Goal: Task Accomplishment & Management: Use online tool/utility

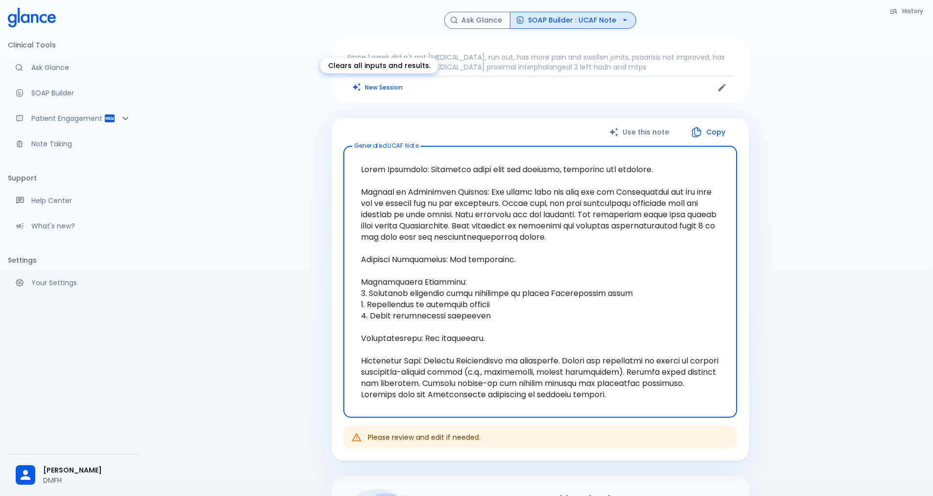
scroll to position [35, 0]
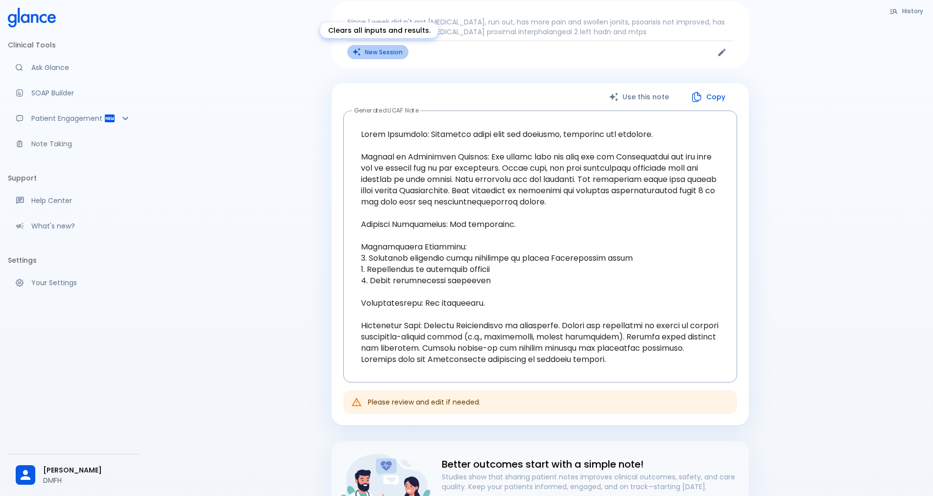
click at [397, 50] on button "New Session" at bounding box center [377, 52] width 61 height 14
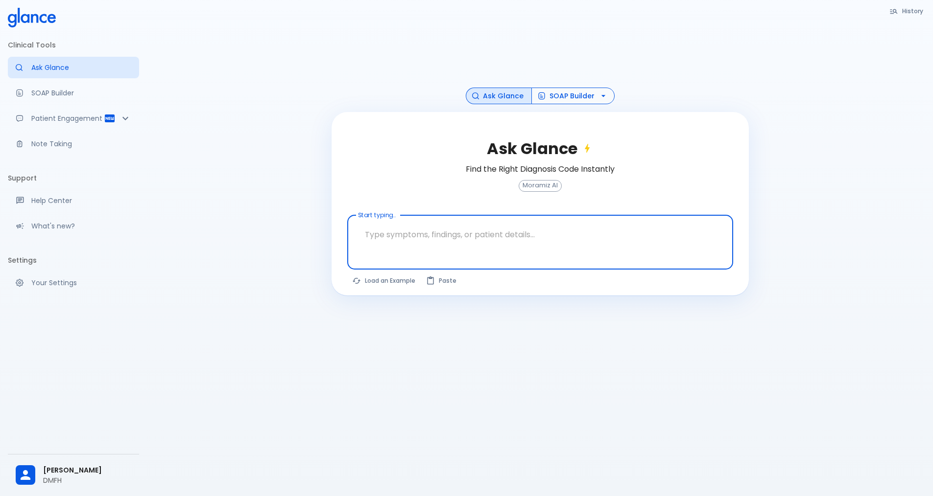
click at [598, 91] on icon "button" at bounding box center [603, 96] width 10 height 10
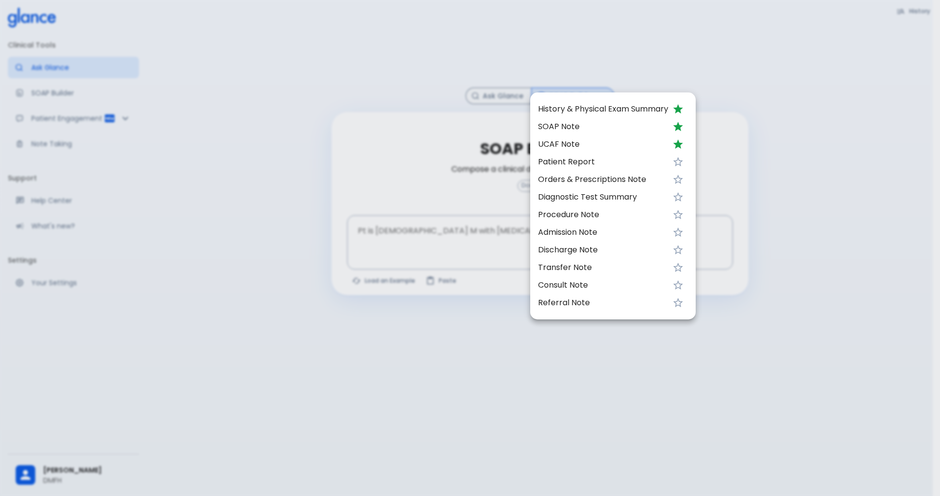
click at [574, 144] on span "UCAF Note" at bounding box center [603, 145] width 130 height 12
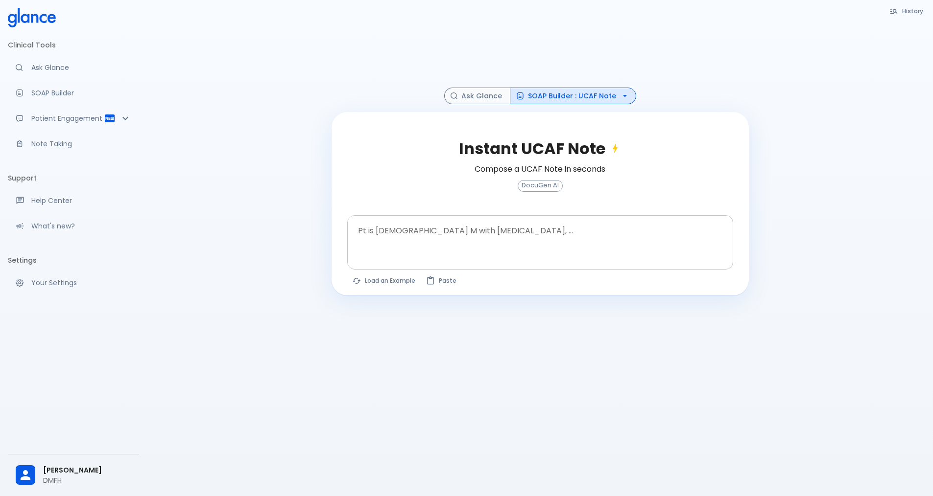
click at [471, 229] on textarea "Pt is [DEMOGRAPHIC_DATA] M with [MEDICAL_DATA], ..." at bounding box center [540, 234] width 372 height 31
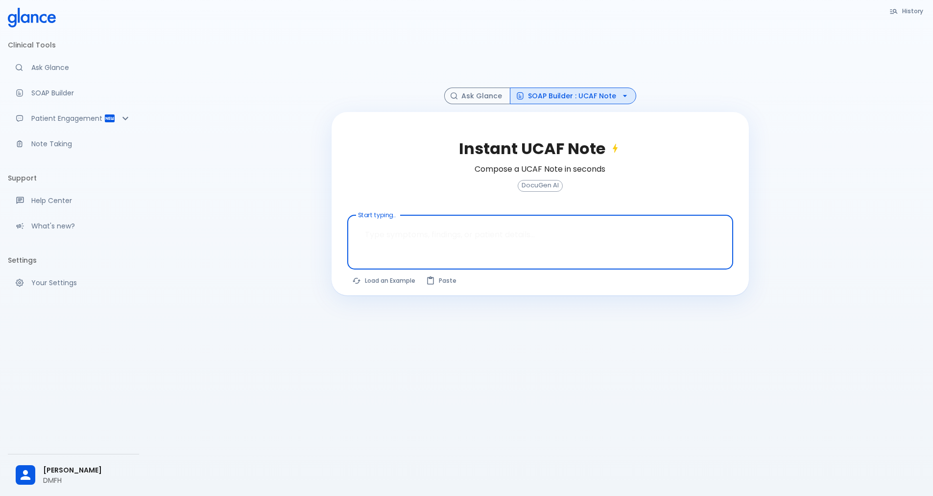
paste textarea "known case of unclassified [MEDICAL_DATA]. myalgia left leg>right, , back pain/…"
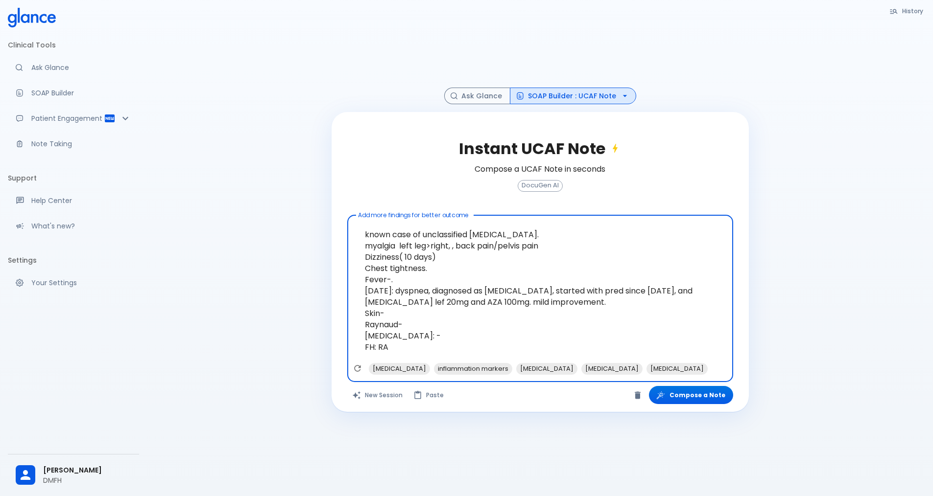
click at [365, 223] on textarea "known case of unclassified [MEDICAL_DATA]. myalgia left leg>right, , back pain/…" at bounding box center [540, 290] width 372 height 143
click at [533, 230] on textarea "30 y [DEMOGRAPHIC_DATA] known case of unclassified [MEDICAL_DATA]. myalgia left…" at bounding box center [540, 290] width 372 height 143
click at [574, 231] on textarea "30 y [DEMOGRAPHIC_DATA] known case of unclassified [MEDICAL_DATA]. myalgia left…" at bounding box center [540, 290] width 372 height 143
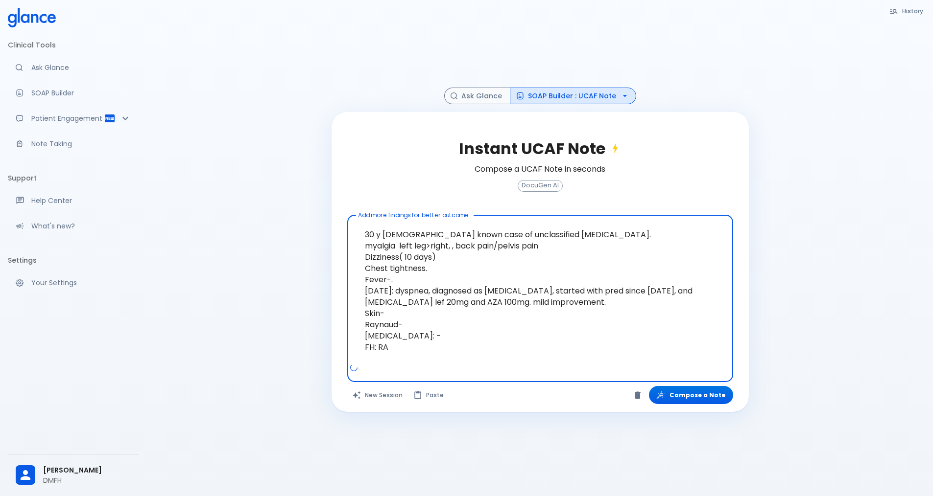
click at [366, 234] on textarea "30 y [DEMOGRAPHIC_DATA] known case of unclassified [MEDICAL_DATA]. myalgia left…" at bounding box center [540, 290] width 372 height 143
click at [464, 237] on textarea "30 y [DEMOGRAPHIC_DATA] known case of unclassified [MEDICAL_DATA]. has myalgia …" at bounding box center [540, 290] width 372 height 143
click at [495, 239] on textarea "30 y [DEMOGRAPHIC_DATA] known case of unclassified [MEDICAL_DATA]. has myalgia …" at bounding box center [540, 290] width 372 height 143
click at [537, 240] on textarea "30 y [DEMOGRAPHIC_DATA] known case of unclassified [MEDICAL_DATA]. has myalgia …" at bounding box center [540, 290] width 372 height 143
click at [567, 233] on textarea "30 y [DEMOGRAPHIC_DATA] known case of unclassified [MEDICAL_DATA]. has myalgia …" at bounding box center [540, 290] width 372 height 143
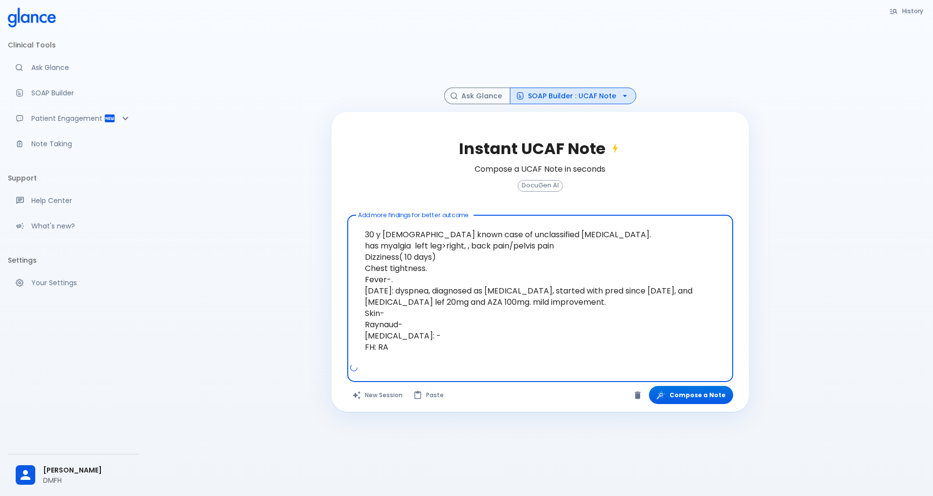
click at [439, 246] on textarea "30 y [DEMOGRAPHIC_DATA] known case of unclassified [MEDICAL_DATA]. has myalgia …" at bounding box center [540, 290] width 372 height 143
click at [410, 271] on textarea "30 y [DEMOGRAPHIC_DATA] known case of unclassified [MEDICAL_DATA]. has myalgia …" at bounding box center [540, 290] width 372 height 143
click at [400, 281] on textarea "30 y [DEMOGRAPHIC_DATA] known case of unclassified [MEDICAL_DATA]. has myalgia …" at bounding box center [540, 290] width 372 height 143
click at [365, 281] on textarea "30 y [DEMOGRAPHIC_DATA] known case of unclassified [MEDICAL_DATA]. has myalgia …" at bounding box center [540, 290] width 372 height 143
click at [634, 300] on textarea "30 y [DEMOGRAPHIC_DATA] known case of unclassified [MEDICAL_DATA]. has myalgia …" at bounding box center [540, 290] width 372 height 143
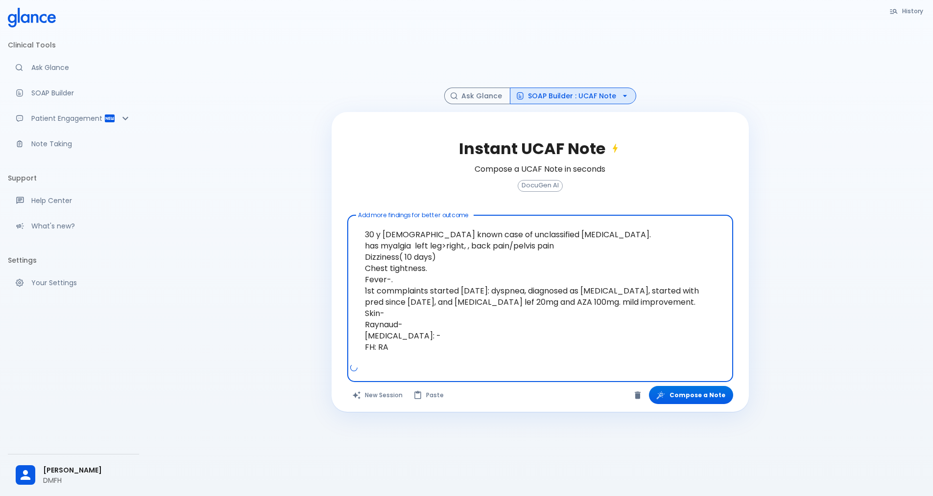
click at [538, 280] on textarea "30 y [DEMOGRAPHIC_DATA] known case of unclassified [MEDICAL_DATA]. has myalgia …" at bounding box center [540, 290] width 372 height 143
click at [685, 284] on textarea "30 y [DEMOGRAPHIC_DATA] known case of unclassified [MEDICAL_DATA]. has myalgia …" at bounding box center [540, 290] width 372 height 143
click at [708, 279] on textarea "30 y [DEMOGRAPHIC_DATA] known case of unclassified [MEDICAL_DATA]. has myalgia …" at bounding box center [540, 290] width 372 height 143
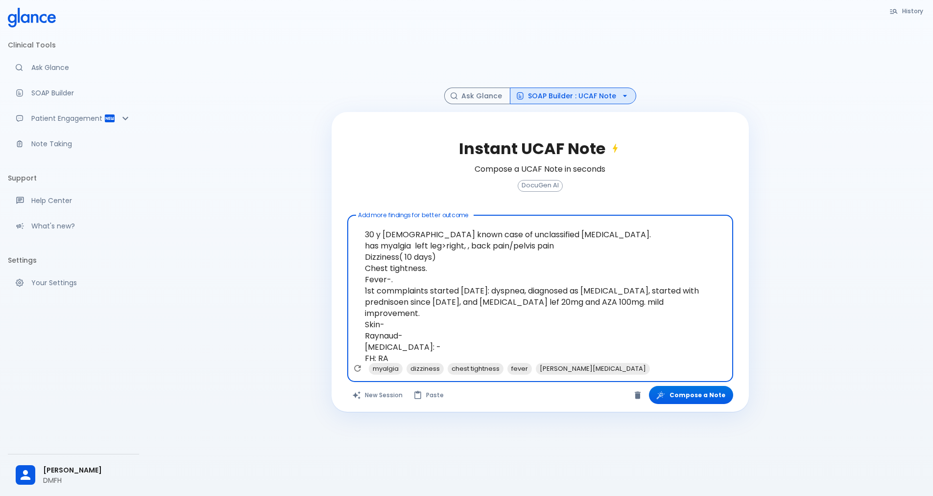
click at [475, 308] on textarea "30 y [DEMOGRAPHIC_DATA] known case of unclassified [MEDICAL_DATA]. has myalgia …" at bounding box center [540, 290] width 372 height 143
click at [525, 295] on textarea "30 y [DEMOGRAPHIC_DATA] known case of unclassified [MEDICAL_DATA]. has myalgia …" at bounding box center [540, 290] width 372 height 143
click at [530, 291] on textarea "30 y [DEMOGRAPHIC_DATA] known case of unclassified [MEDICAL_DATA]. has myalgia …" at bounding box center [540, 290] width 372 height 143
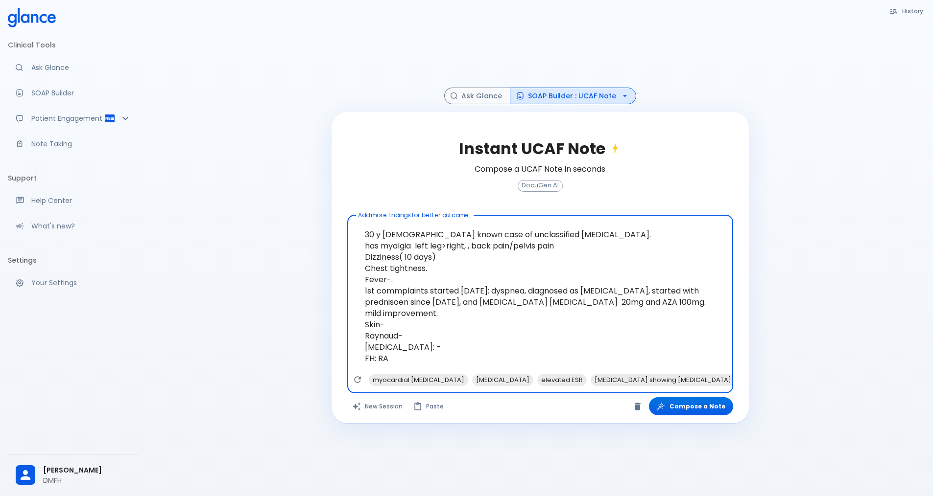
click at [627, 289] on textarea "30 y [DEMOGRAPHIC_DATA] known case of unclassified [MEDICAL_DATA]. has myalgia …" at bounding box center [540, 296] width 372 height 155
click at [424, 303] on textarea "30 y [DEMOGRAPHIC_DATA] known case of unclassified [MEDICAL_DATA]. has myalgia …" at bounding box center [540, 296] width 372 height 155
click at [661, 287] on textarea "30 y [DEMOGRAPHIC_DATA] known case of unclassified [MEDICAL_DATA]. has myalgia …" at bounding box center [540, 296] width 372 height 155
click at [437, 332] on textarea "30 y [DEMOGRAPHIC_DATA] known case of unclassified [MEDICAL_DATA]. has myalgia …" at bounding box center [540, 296] width 372 height 155
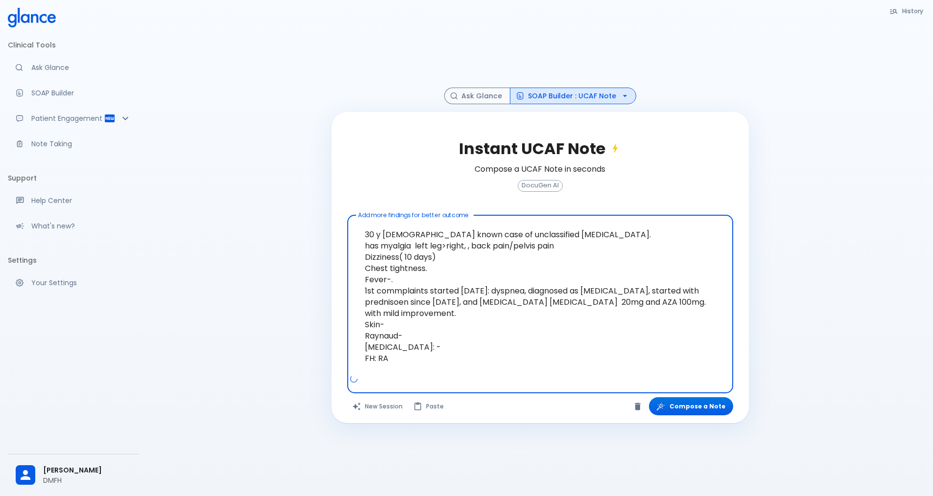
click at [400, 351] on textarea "30 y [DEMOGRAPHIC_DATA] known case of unclassified [MEDICAL_DATA]. has myalgia …" at bounding box center [540, 296] width 372 height 155
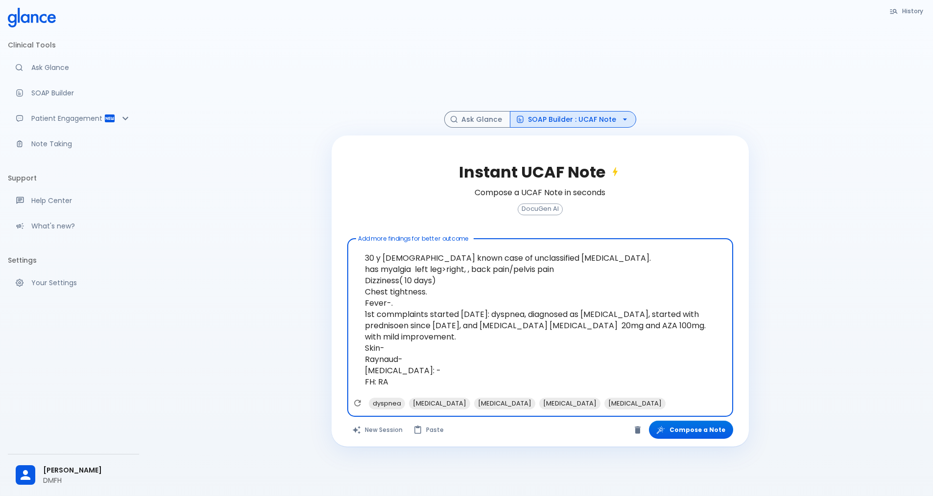
scroll to position [35, 0]
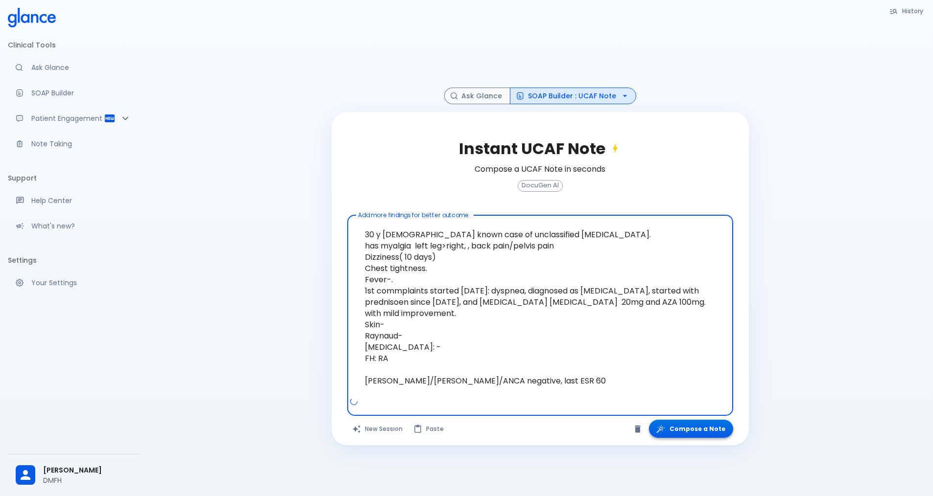
type textarea "30 y [DEMOGRAPHIC_DATA] known case of unclassified [MEDICAL_DATA]. has myalgia …"
click at [694, 421] on button "Compose a Note" at bounding box center [691, 429] width 84 height 18
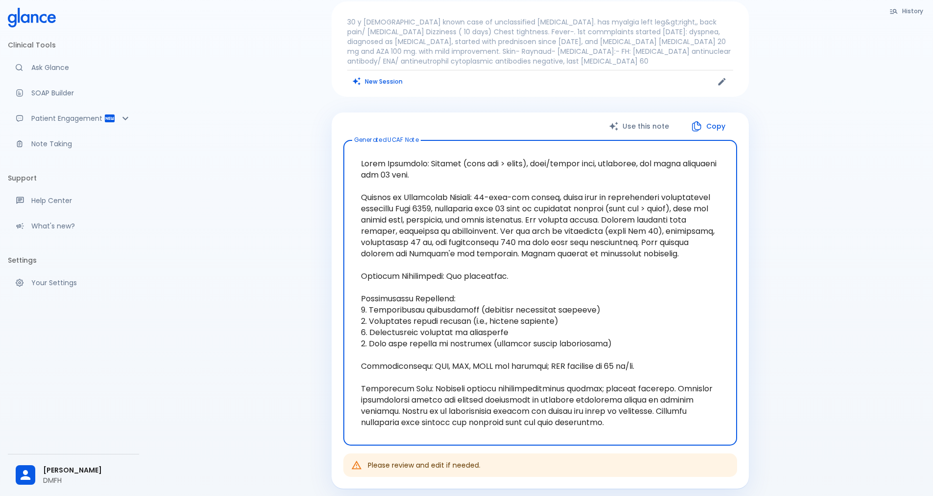
click at [477, 271] on textarea "Generated UCAF Note" at bounding box center [540, 293] width 380 height 290
click at [601, 253] on textarea "Generated UCAF Note" at bounding box center [540, 293] width 380 height 290
click at [520, 282] on textarea "Generated UCAF Note" at bounding box center [540, 293] width 380 height 290
drag, startPoint x: 645, startPoint y: 254, endPoint x: 354, endPoint y: 156, distance: 307.3
click at [354, 156] on textarea "Generated UCAF Note" at bounding box center [540, 293] width 380 height 290
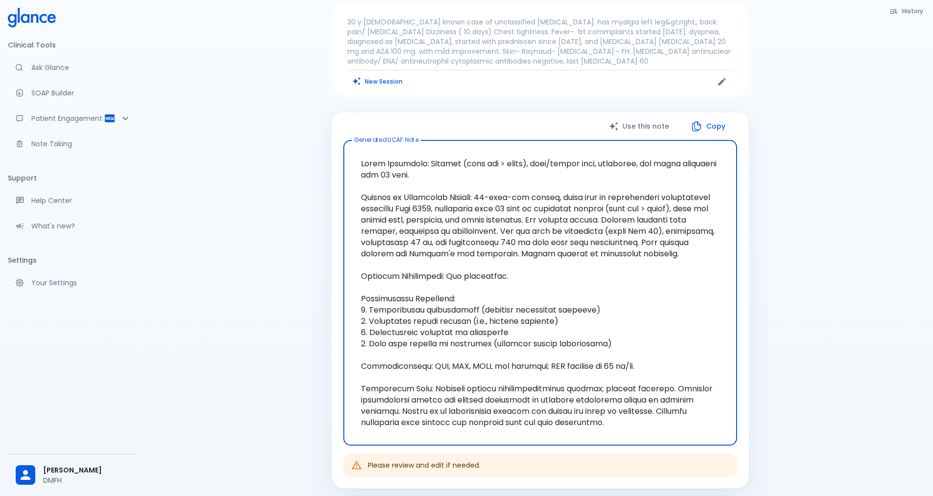
click at [528, 361] on textarea "Generated UCAF Note" at bounding box center [540, 293] width 380 height 290
click at [593, 354] on textarea "Generated UCAF Note" at bounding box center [540, 293] width 380 height 290
drag, startPoint x: 615, startPoint y: 347, endPoint x: 356, endPoint y: 307, distance: 262.4
click at [356, 307] on textarea "Generated UCAF Note" at bounding box center [540, 293] width 380 height 290
click at [415, 379] on textarea "Generated UCAF Note" at bounding box center [540, 293] width 380 height 290
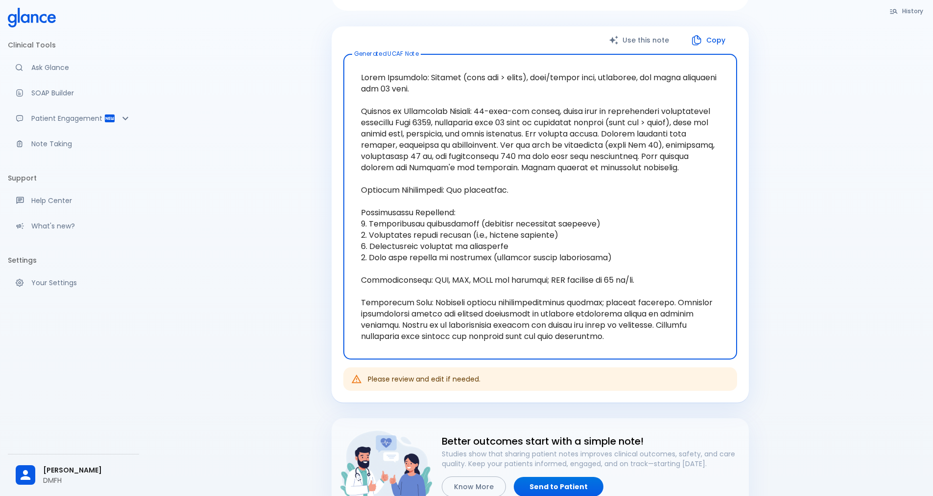
scroll to position [133, 0]
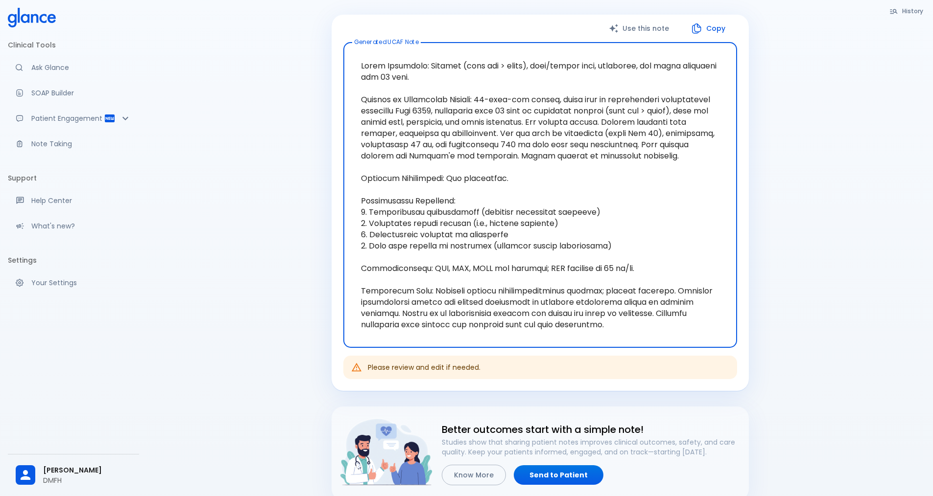
drag, startPoint x: 662, startPoint y: 328, endPoint x: 308, endPoint y: 320, distance: 353.6
click at [308, 320] on div "History Ask Glance SOAP Builder : UCAF Note 30 y [DEMOGRAPHIC_DATA] known case …" at bounding box center [540, 229] width 786 height 724
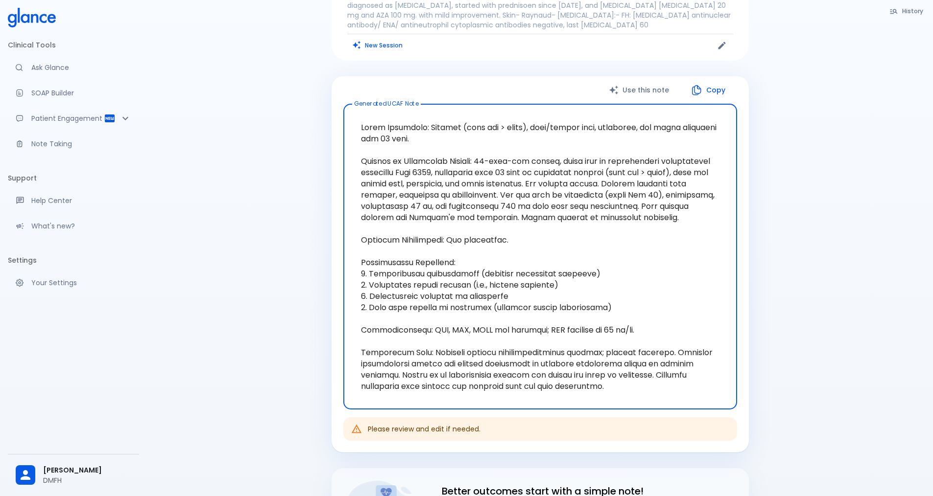
scroll to position [0, 0]
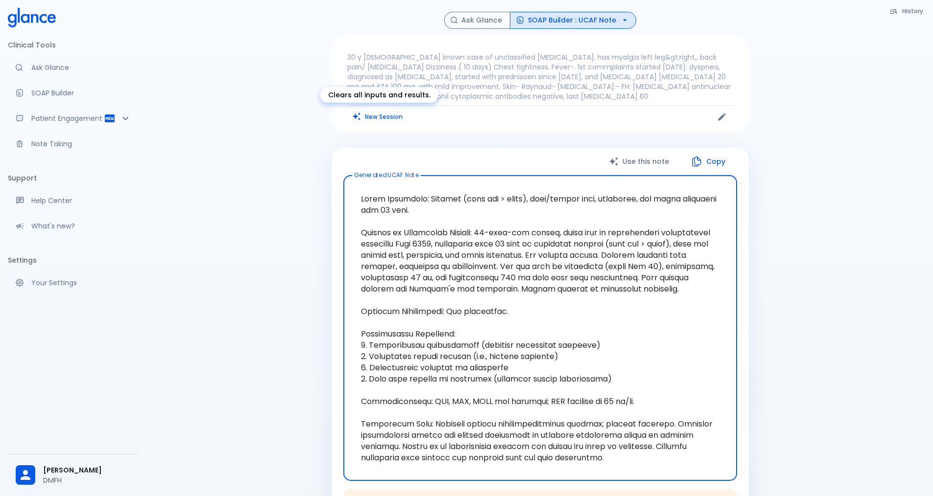
click at [376, 116] on button "New Session" at bounding box center [377, 117] width 61 height 14
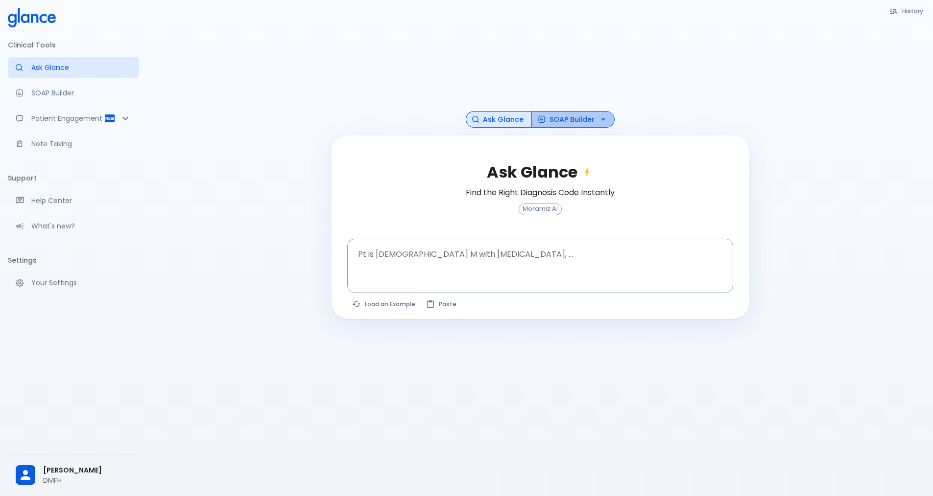
click at [568, 117] on button "SOAP Builder" at bounding box center [572, 119] width 83 height 17
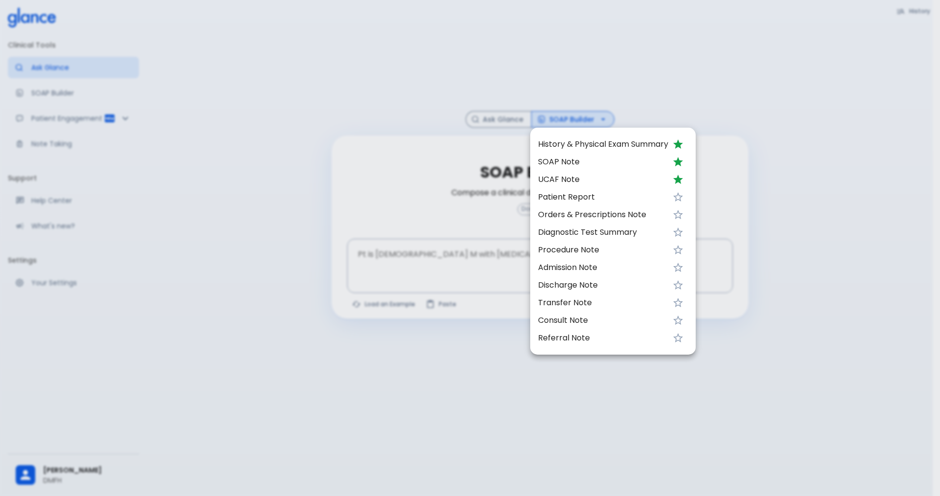
click at [581, 179] on span "UCAF Note" at bounding box center [603, 180] width 130 height 12
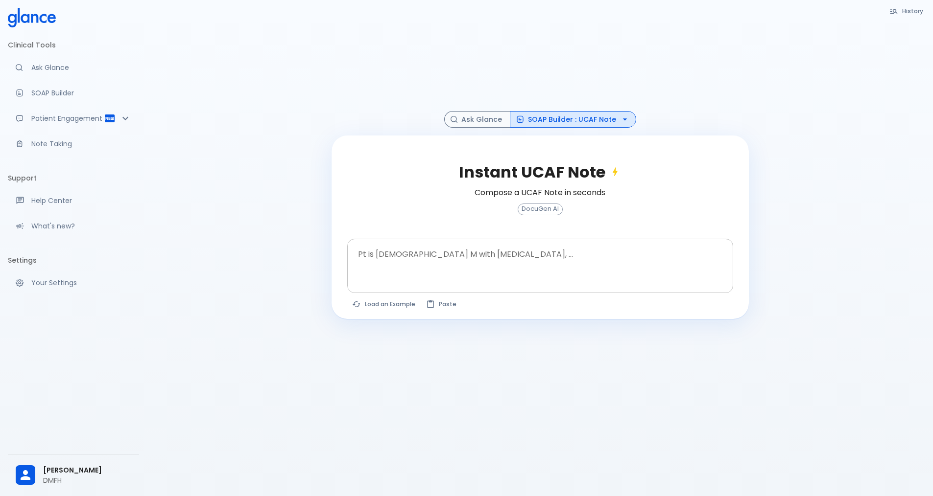
click at [442, 259] on textarea "Pt is [DEMOGRAPHIC_DATA] M with [MEDICAL_DATA], ..." at bounding box center [540, 258] width 372 height 31
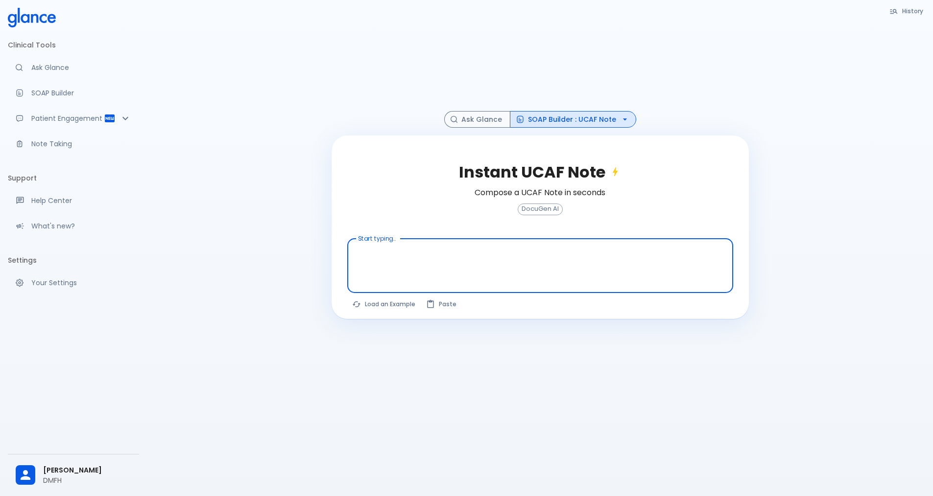
paste textarea "KNown case of RA, on HCQ 200mg, also using [MEDICAL_DATA] 40mg OD currently pai…"
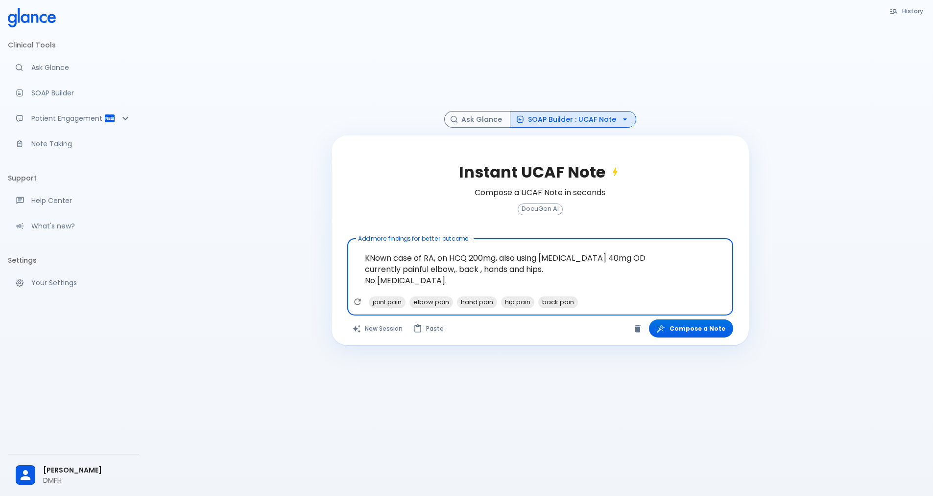
click at [415, 259] on textarea "KNown case of RA, on HCQ 200mg, also using [MEDICAL_DATA] 40mg OD currently pai…" at bounding box center [540, 269] width 372 height 53
click at [365, 260] on textarea "KNown case of RA, on HCQ 200mg, also using [MEDICAL_DATA] 40mg OD currently pai…" at bounding box center [540, 269] width 372 height 53
click at [597, 278] on textarea "55 y [DEMOGRAPHIC_DATA] KNown case of RA, on HCQ 200mg, also using [MEDICAL_DAT…" at bounding box center [540, 269] width 372 height 53
click at [453, 281] on textarea "55 y [DEMOGRAPHIC_DATA] KNown case of RA, on HCQ 200mg, also using [MEDICAL_DAT…" at bounding box center [540, 269] width 372 height 53
click at [512, 278] on textarea "55 y [DEMOGRAPHIC_DATA] KNown case of RA, on HCQ 200mg, also using [MEDICAL_DAT…" at bounding box center [540, 269] width 372 height 53
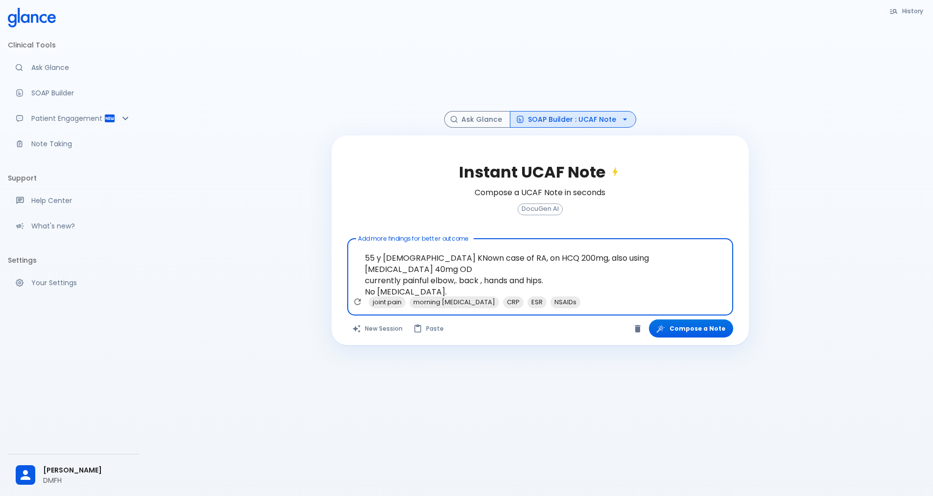
click at [457, 279] on textarea "55 y [DEMOGRAPHIC_DATA] KNown case of RA, on HCQ 200mg, also using [MEDICAL_DAT…" at bounding box center [540, 269] width 372 height 53
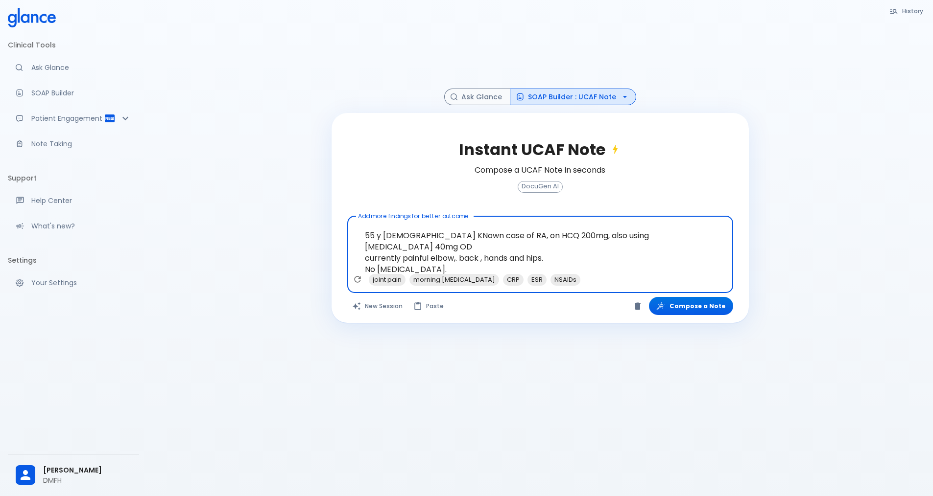
scroll to position [35, 0]
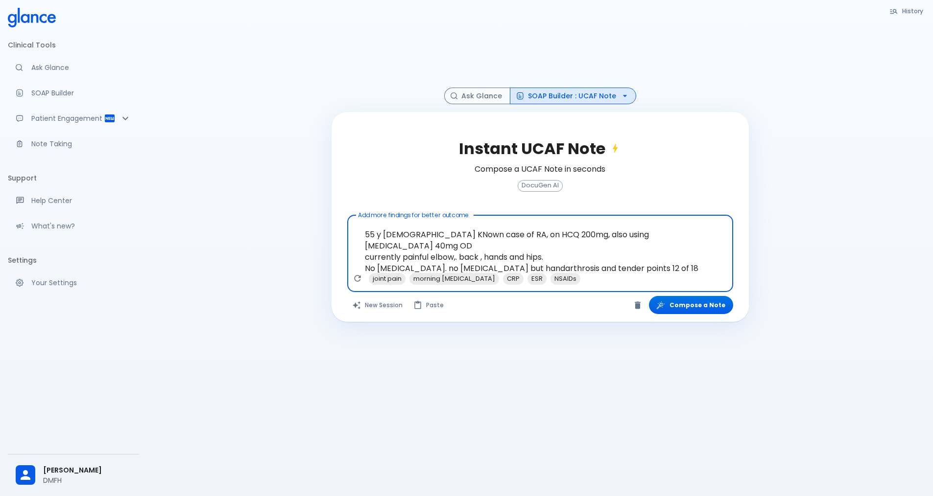
type textarea "55 y [DEMOGRAPHIC_DATA] KNown case of RA, on HCQ 200mg, also using [MEDICAL_DAT…"
click at [680, 296] on button "Compose a Note" at bounding box center [691, 305] width 84 height 18
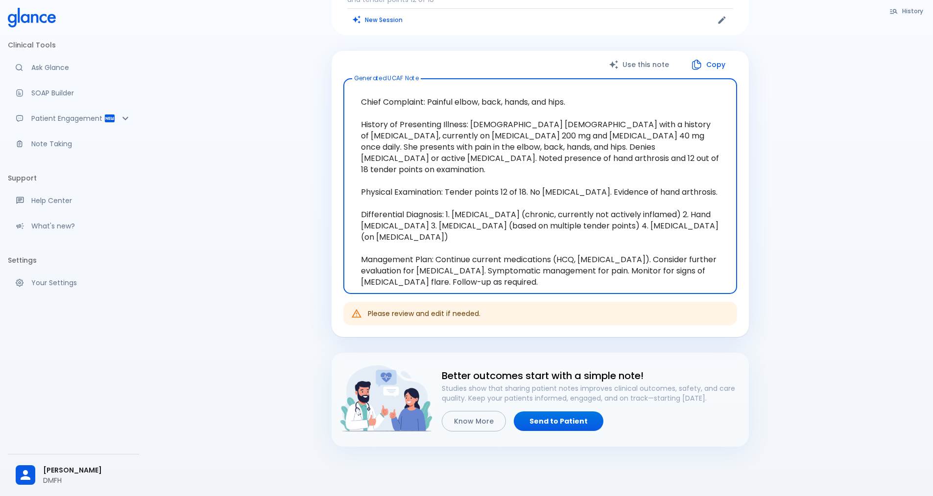
scroll to position [120, 0]
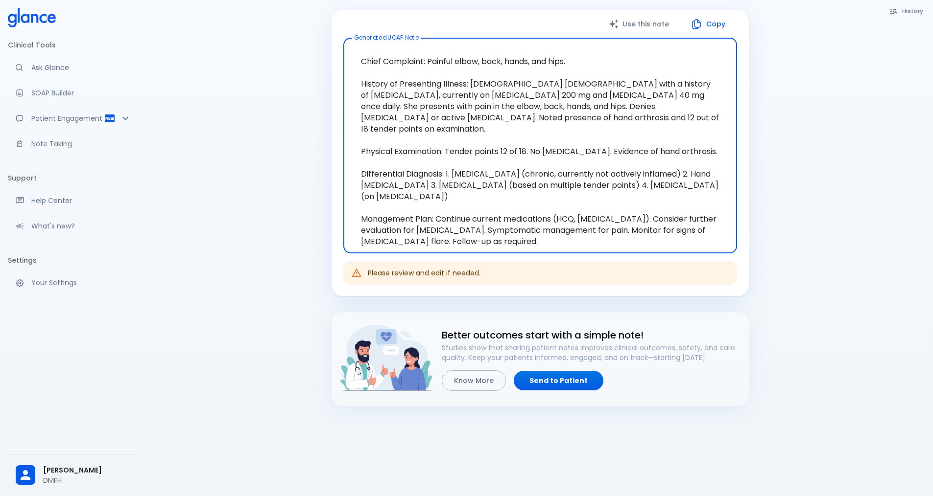
click at [510, 225] on textarea "Chief Complaint: Painful elbow, back, hands, and hips. History of Presenting Il…" at bounding box center [540, 146] width 380 height 200
drag, startPoint x: 508, startPoint y: 221, endPoint x: 357, endPoint y: 49, distance: 228.3
click at [357, 49] on textarea "Chief Complaint: Painful elbow, back, hands, and hips. History of Presenting Il…" at bounding box center [540, 146] width 380 height 200
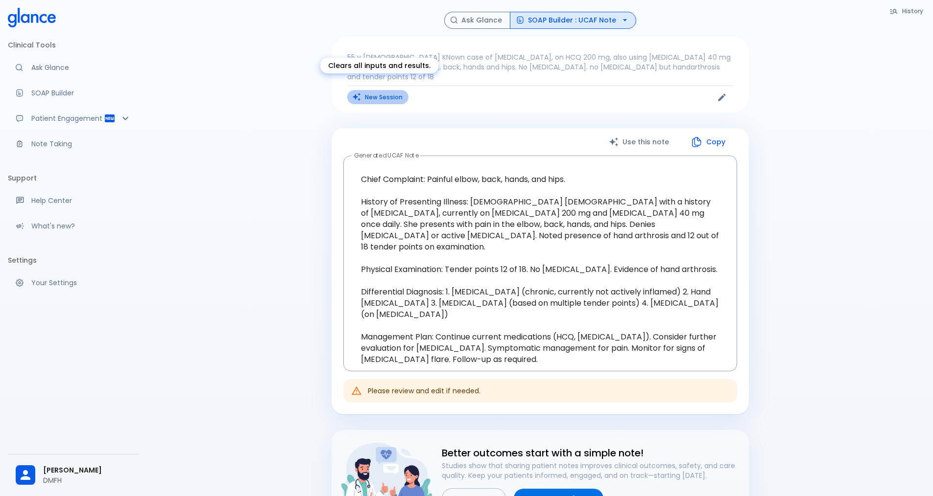
click at [378, 94] on button "New Session" at bounding box center [377, 97] width 61 height 14
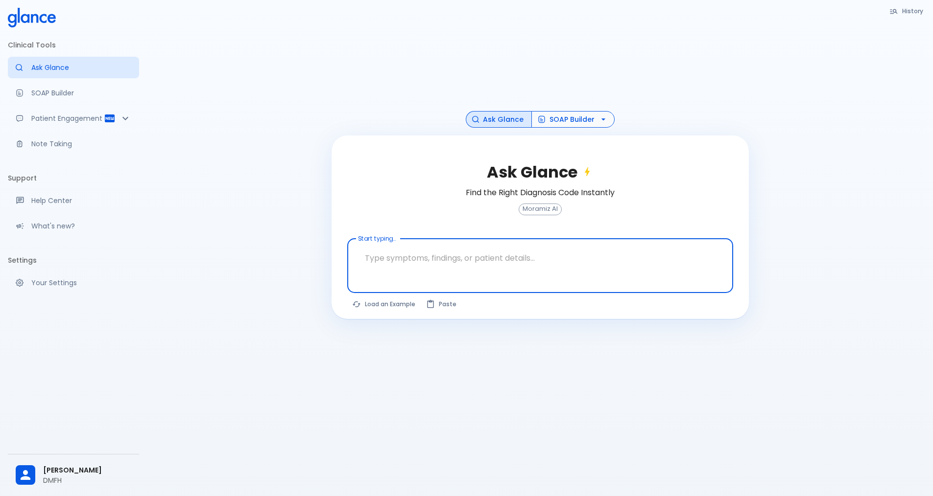
click at [604, 120] on icon "button" at bounding box center [603, 120] width 10 height 10
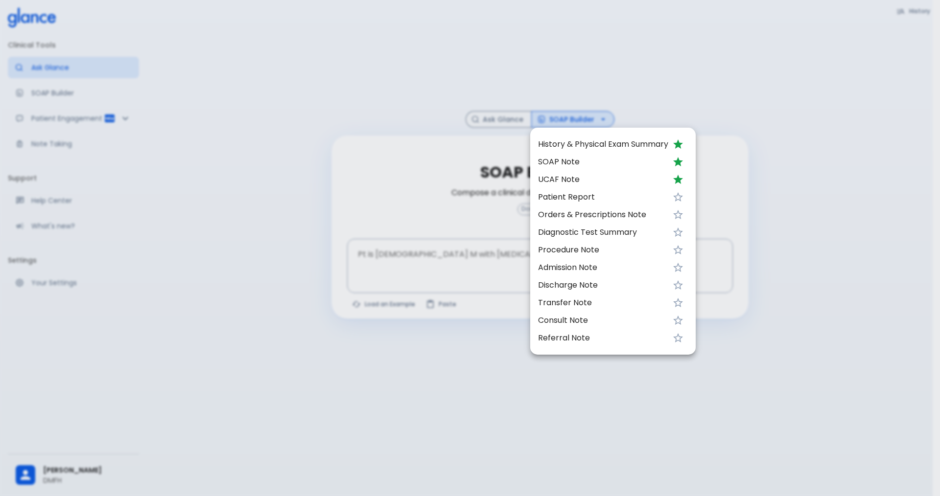
click at [566, 185] on span "UCAF Note" at bounding box center [603, 180] width 130 height 12
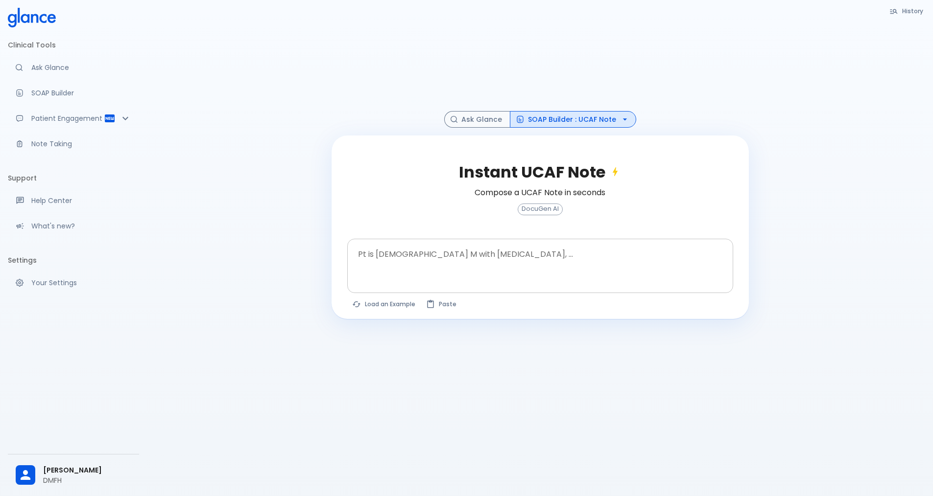
click at [441, 282] on div at bounding box center [541, 283] width 382 height 18
click at [377, 260] on textarea "Pt is [DEMOGRAPHIC_DATA] M with [MEDICAL_DATA], ..." at bounding box center [540, 258] width 372 height 31
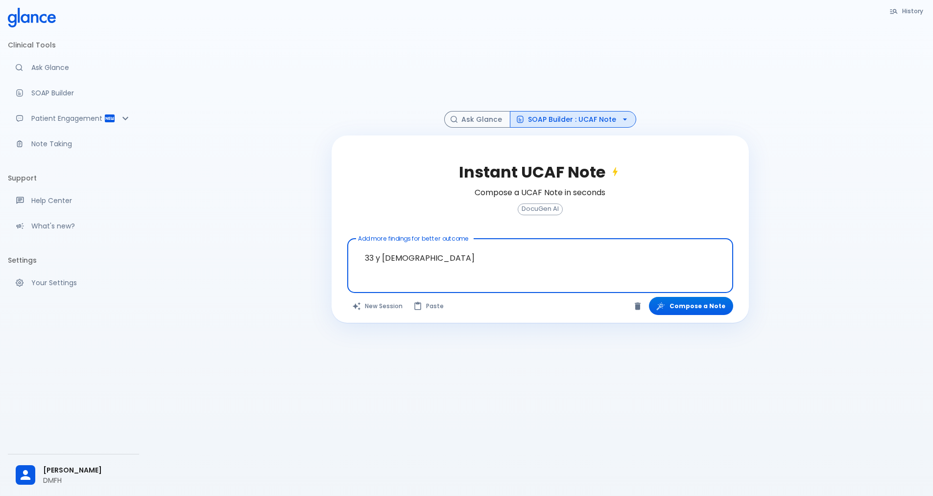
paste textarea "[MEDICAL_DATA] mainly knees and feet, never [MEDICAL_DATA] has mild [MEDICAL_DA…"
click at [433, 268] on textarea "33 y [DEMOGRAPHIC_DATA] [MEDICAL_DATA] mainly knees and feet, never [MEDICAL_DA…" at bounding box center [540, 258] width 372 height 31
click at [454, 272] on textarea "33 y [DEMOGRAPHIC_DATA] [MEDICAL_DATA] mainly knees and feet, never [MEDICAL_DA…" at bounding box center [540, 258] width 372 height 31
click at [502, 264] on textarea "33 y [DEMOGRAPHIC_DATA] [MEDICAL_DATA] mainly knees and feet, never [MEDICAL_DA…" at bounding box center [540, 258] width 372 height 31
click at [705, 259] on textarea "33 y [DEMOGRAPHIC_DATA] [MEDICAL_DATA] mainly knees and feet, never [MEDICAL_DA…" at bounding box center [540, 258] width 372 height 31
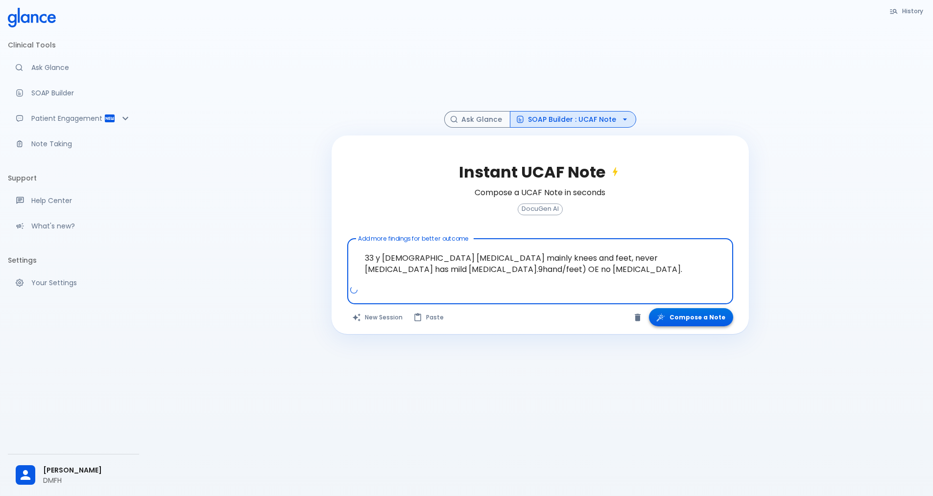
type textarea "33 y [DEMOGRAPHIC_DATA] [MEDICAL_DATA] mainly knees and feet, never [MEDICAL_DA…"
click at [695, 318] on button "Compose a Note" at bounding box center [691, 317] width 84 height 18
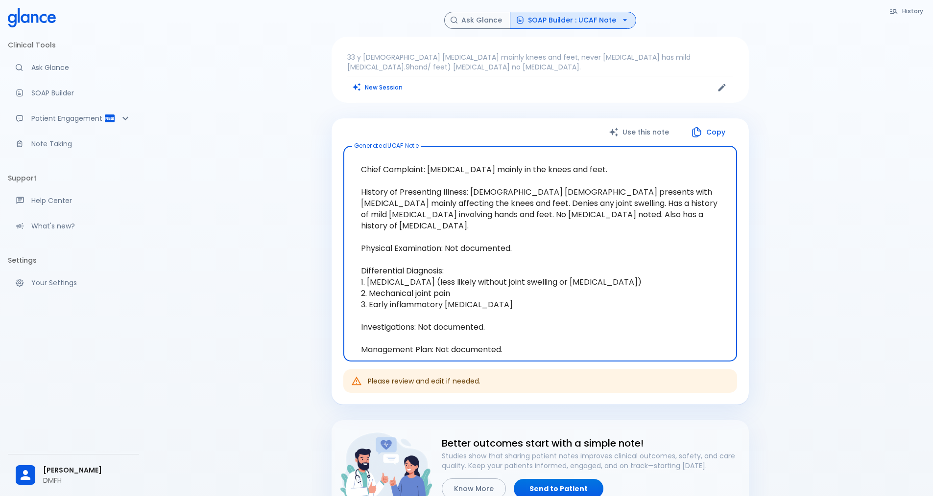
click at [414, 220] on textarea "Chief Complaint: [MEDICAL_DATA] mainly in the knees and feet. History of Presen…" at bounding box center [540, 254] width 380 height 200
click at [501, 216] on textarea "Chief Complaint: [MEDICAL_DATA] mainly in the knees and feet. History of Presen…" at bounding box center [540, 254] width 380 height 200
drag, startPoint x: 574, startPoint y: 216, endPoint x: 470, endPoint y: 194, distance: 106.5
click at [470, 194] on textarea "Chief Complaint: [MEDICAL_DATA] mainly in the knees and feet. History of Presen…" at bounding box center [540, 254] width 380 height 200
click at [511, 284] on textarea "Chief Complaint: [MEDICAL_DATA] mainly in the knees and feet. History of Presen…" at bounding box center [540, 254] width 380 height 200
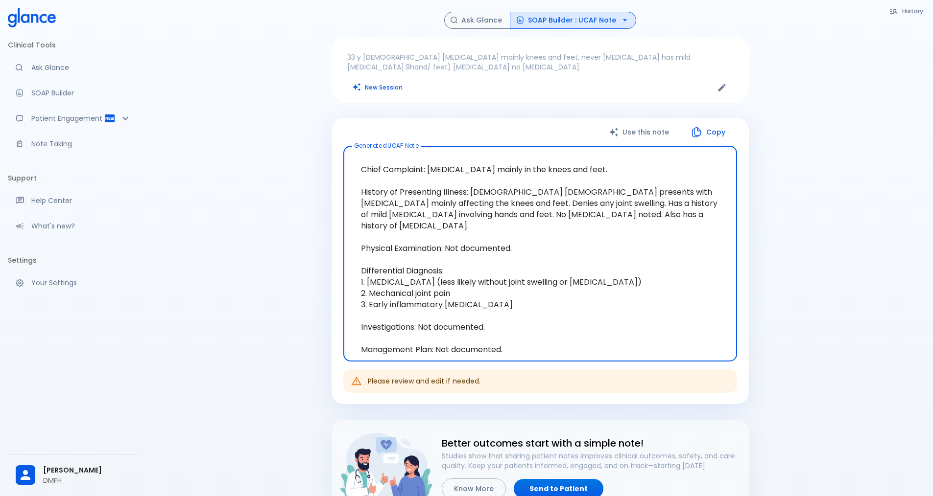
click at [504, 239] on textarea "Chief Complaint: [MEDICAL_DATA] mainly in the knees and feet. History of Presen…" at bounding box center [540, 254] width 380 height 200
click at [542, 241] on textarea "Chief Complaint: [MEDICAL_DATA] mainly in the knees and feet. History of Presen…" at bounding box center [540, 254] width 380 height 200
drag, startPoint x: 520, startPoint y: 238, endPoint x: 347, endPoint y: 184, distance: 181.5
click at [347, 184] on div "Chief Complaint: [MEDICAL_DATA] mainly in the knees and feet. History of Presen…" at bounding box center [540, 254] width 394 height 216
click at [443, 280] on textarea "Chief Complaint: [MEDICAL_DATA] mainly in the knees and feet. History of Presen…" at bounding box center [540, 254] width 380 height 200
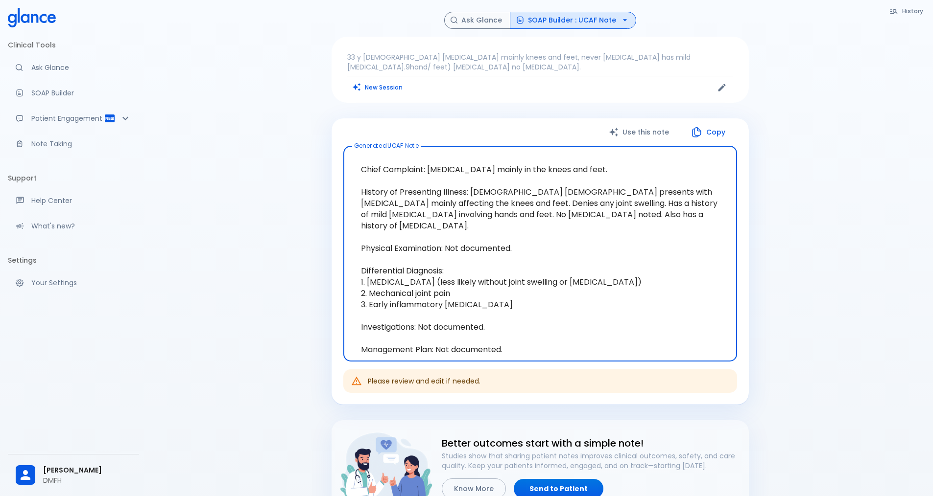
click at [452, 283] on textarea "Chief Complaint: [MEDICAL_DATA] mainly in the knees and feet. History of Presen…" at bounding box center [540, 254] width 380 height 200
click at [455, 285] on textarea "Chief Complaint: [MEDICAL_DATA] mainly in the knees and feet. History of Presen…" at bounding box center [540, 254] width 380 height 200
click at [491, 295] on textarea "Chief Complaint: [MEDICAL_DATA] mainly in the knees and feet. History of Presen…" at bounding box center [540, 254] width 380 height 200
drag, startPoint x: 487, startPoint y: 294, endPoint x: 354, endPoint y: 258, distance: 137.7
click at [354, 258] on textarea "Chief Complaint: [MEDICAL_DATA] mainly in the knees and feet. History of Presen…" at bounding box center [540, 254] width 380 height 200
